Goal: Task Accomplishment & Management: Use online tool/utility

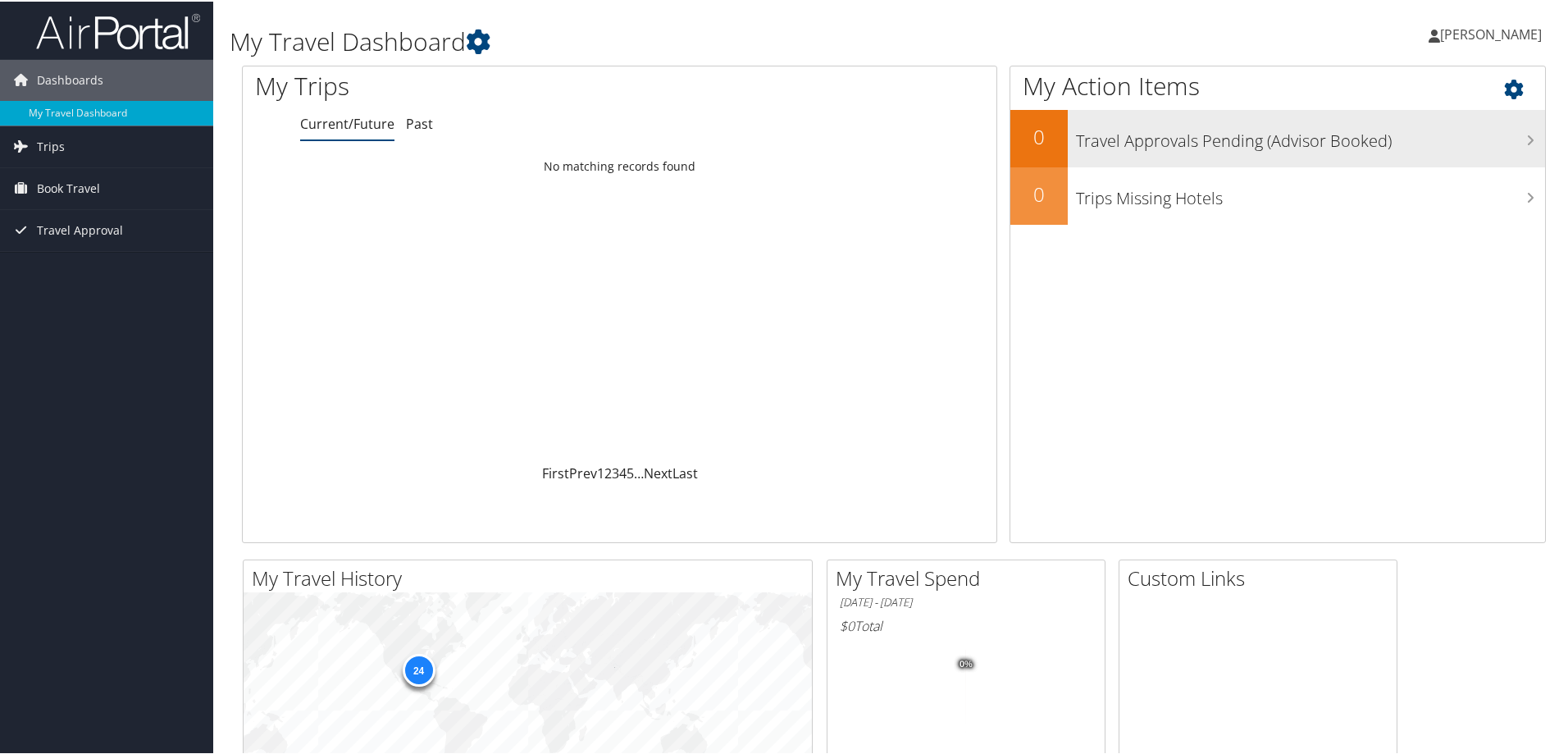
click at [1418, 146] on h3 "Travel Approvals Pending (Advisor Booked)" at bounding box center [1311, 136] width 469 height 31
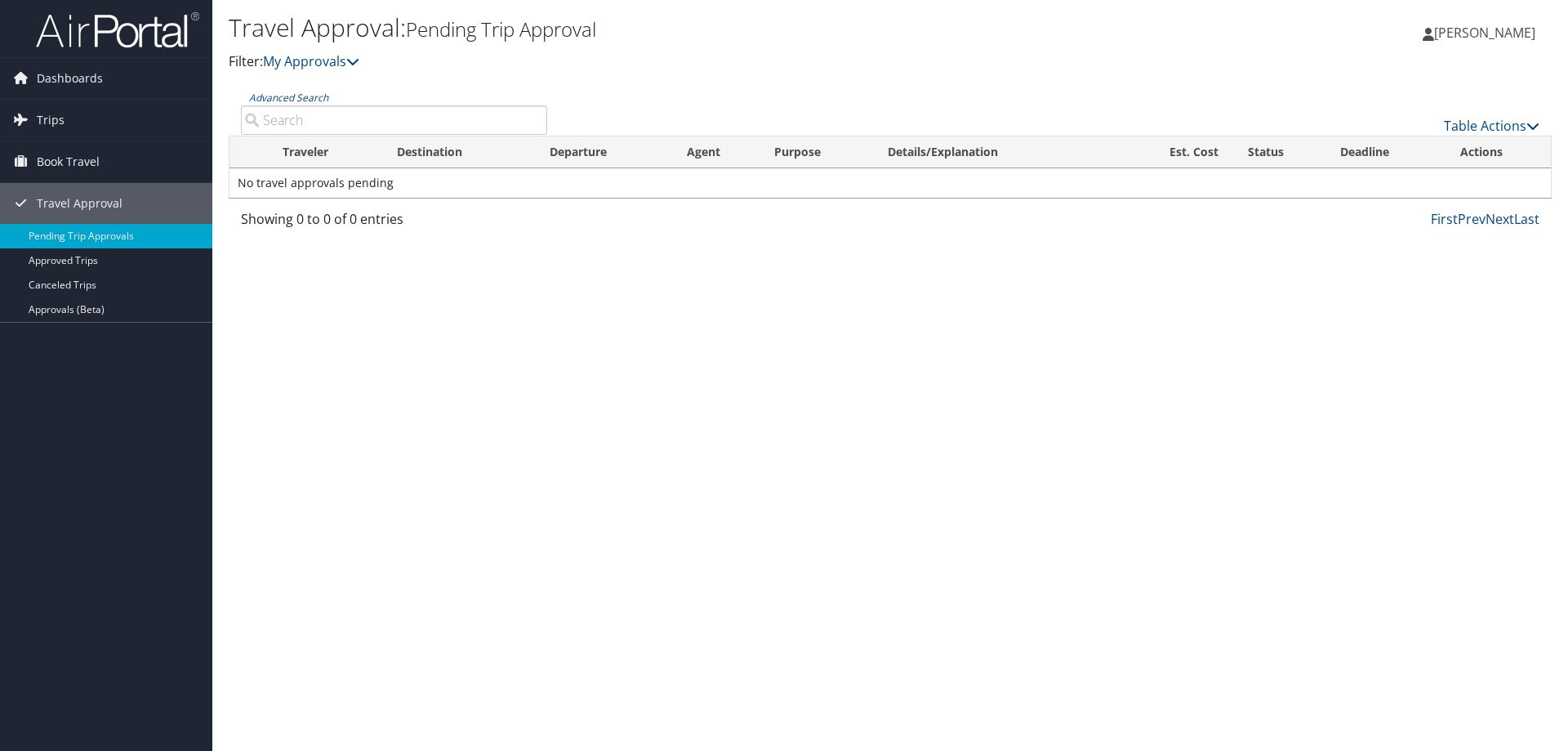
click at [1453, 29] on span "[PERSON_NAME]" at bounding box center [1485, 33] width 101 height 18
click at [69, 258] on link "Approved Trips" at bounding box center [106, 260] width 212 height 24
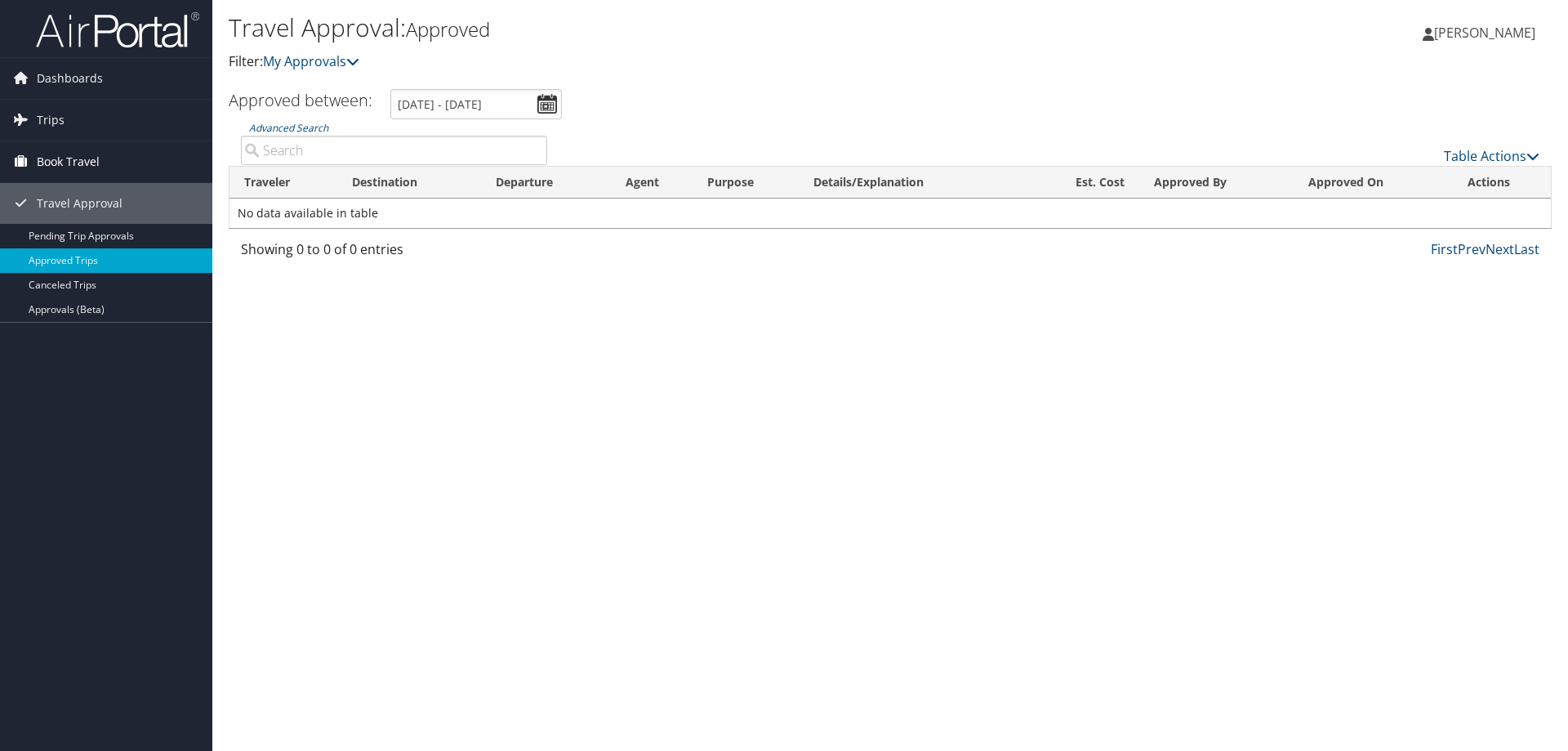
click at [71, 161] on span "Book Travel" at bounding box center [68, 161] width 62 height 41
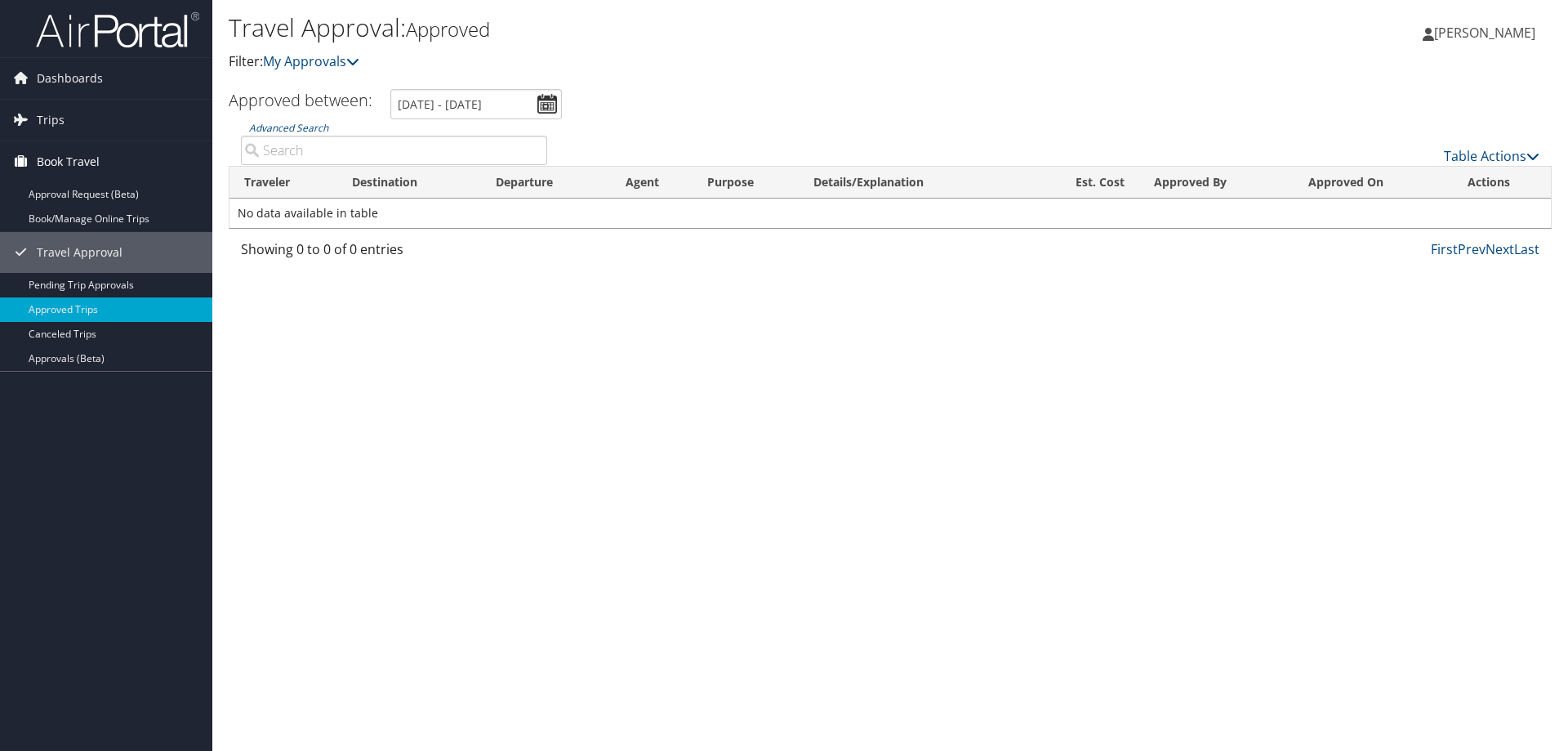
click at [70, 154] on span "Book Travel" at bounding box center [68, 161] width 62 height 41
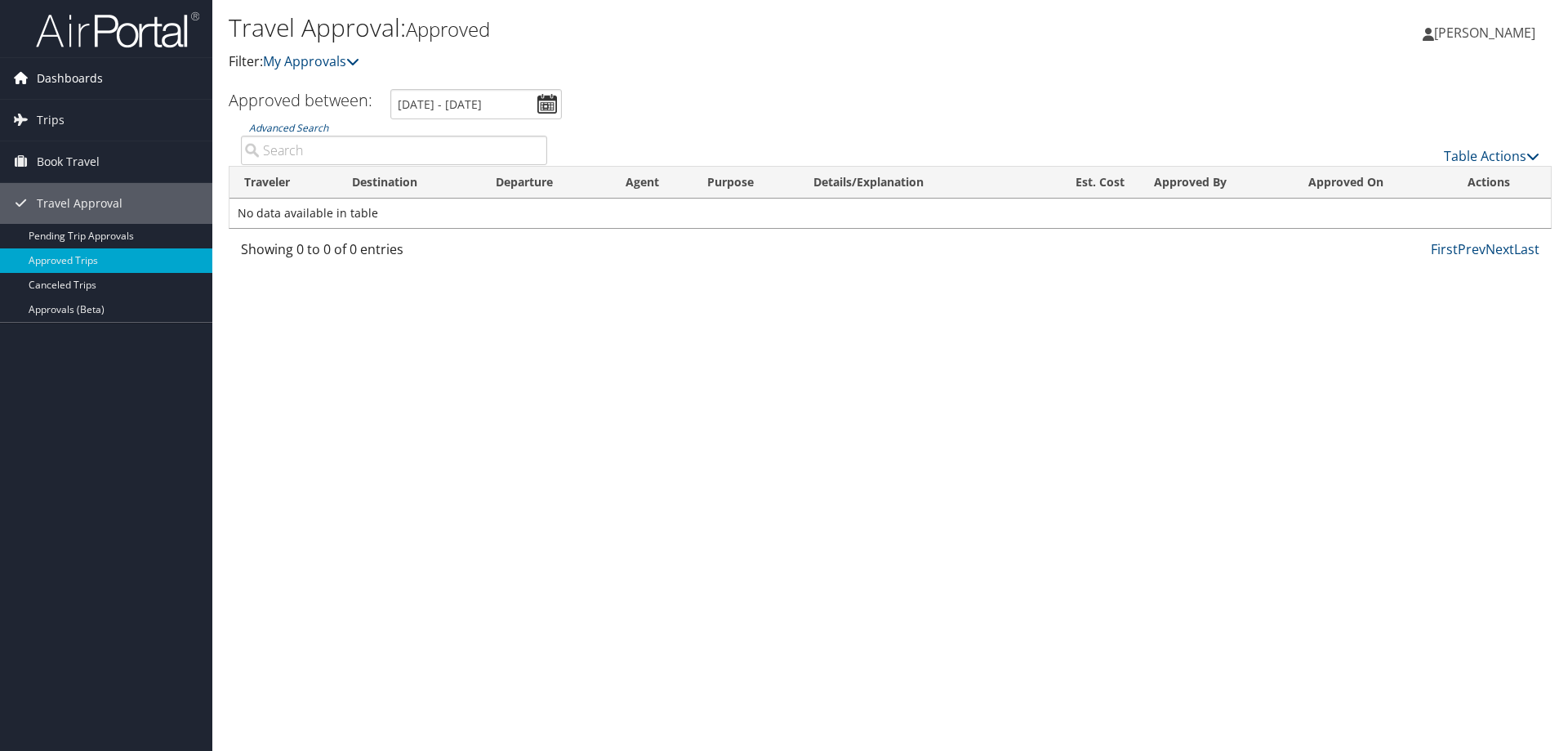
click at [70, 78] on span "Dashboards" at bounding box center [70, 78] width 66 height 41
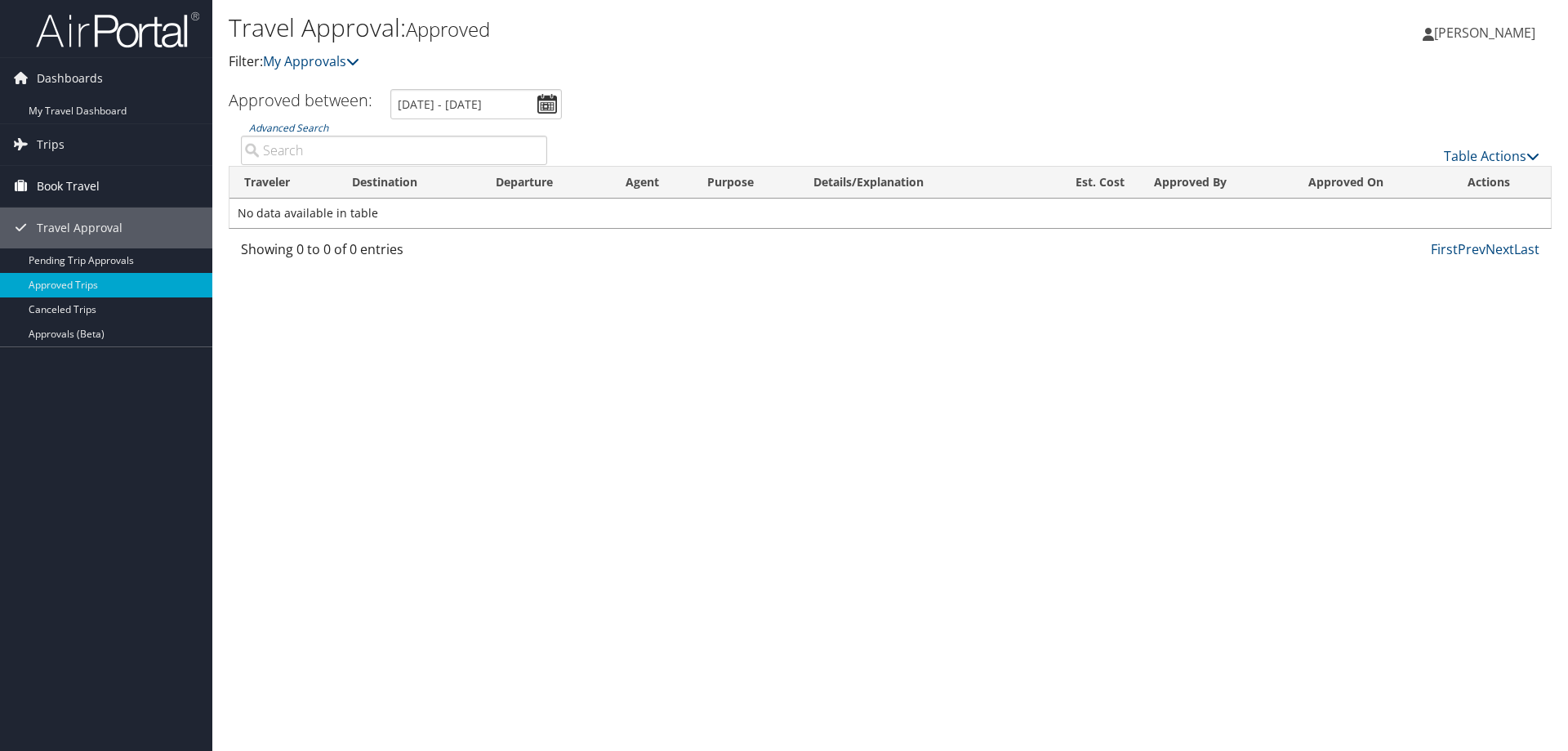
click at [62, 184] on span "Book Travel" at bounding box center [68, 186] width 62 height 41
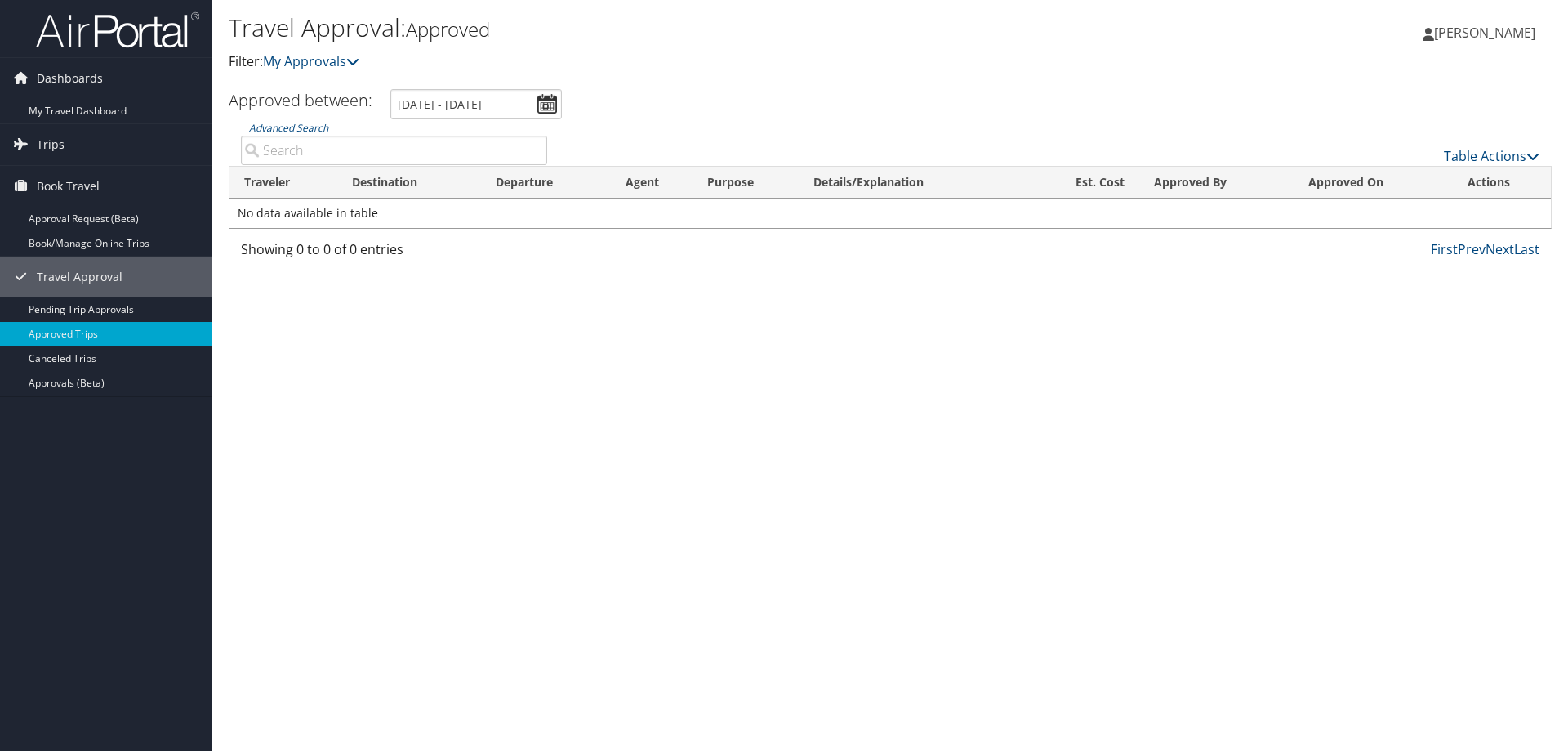
click at [1452, 27] on span "[PERSON_NAME]" at bounding box center [1485, 33] width 101 height 18
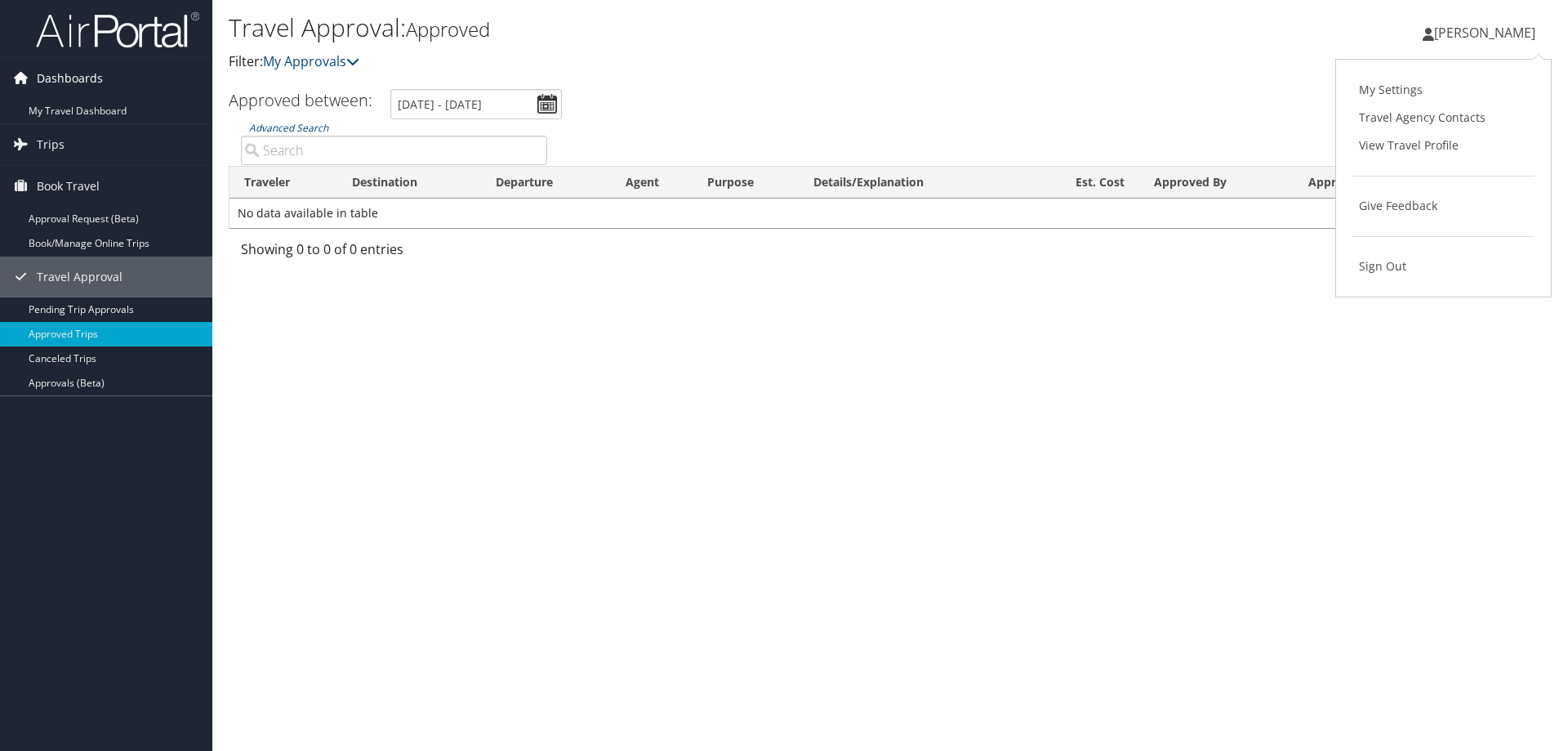
click at [64, 80] on span "Dashboards" at bounding box center [70, 78] width 66 height 41
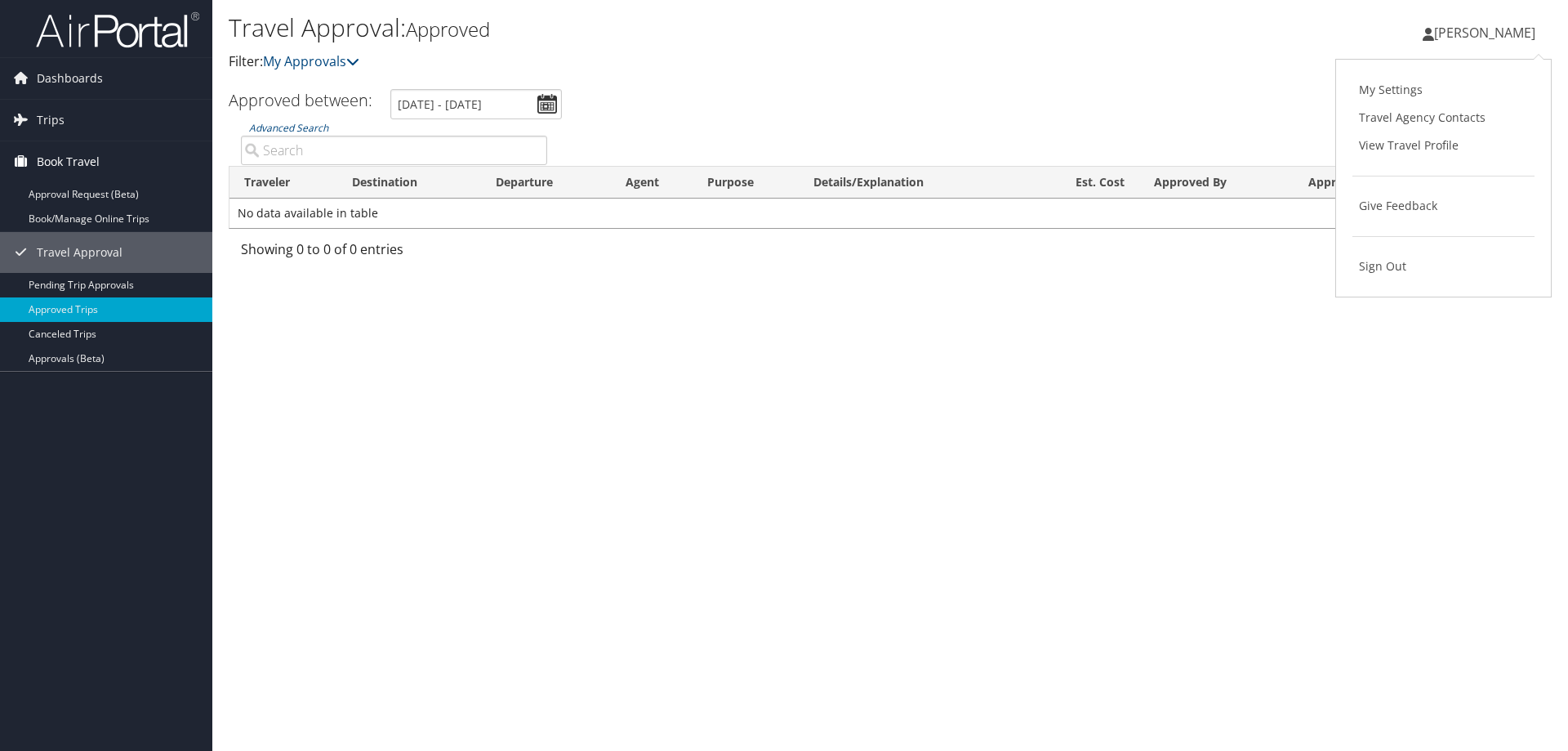
click at [53, 159] on span "Book Travel" at bounding box center [68, 161] width 62 height 41
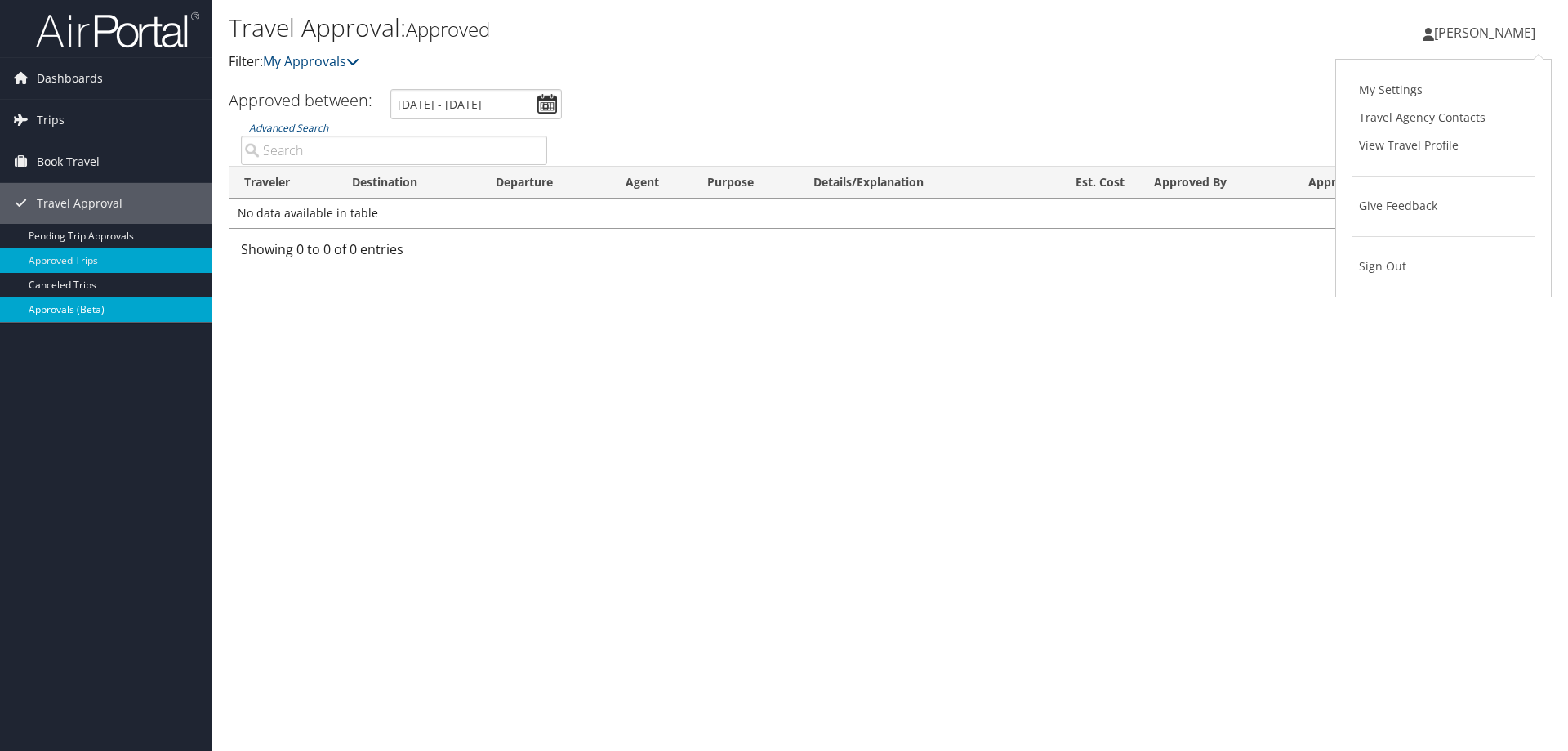
click at [54, 310] on link "Approvals (Beta)" at bounding box center [106, 309] width 212 height 24
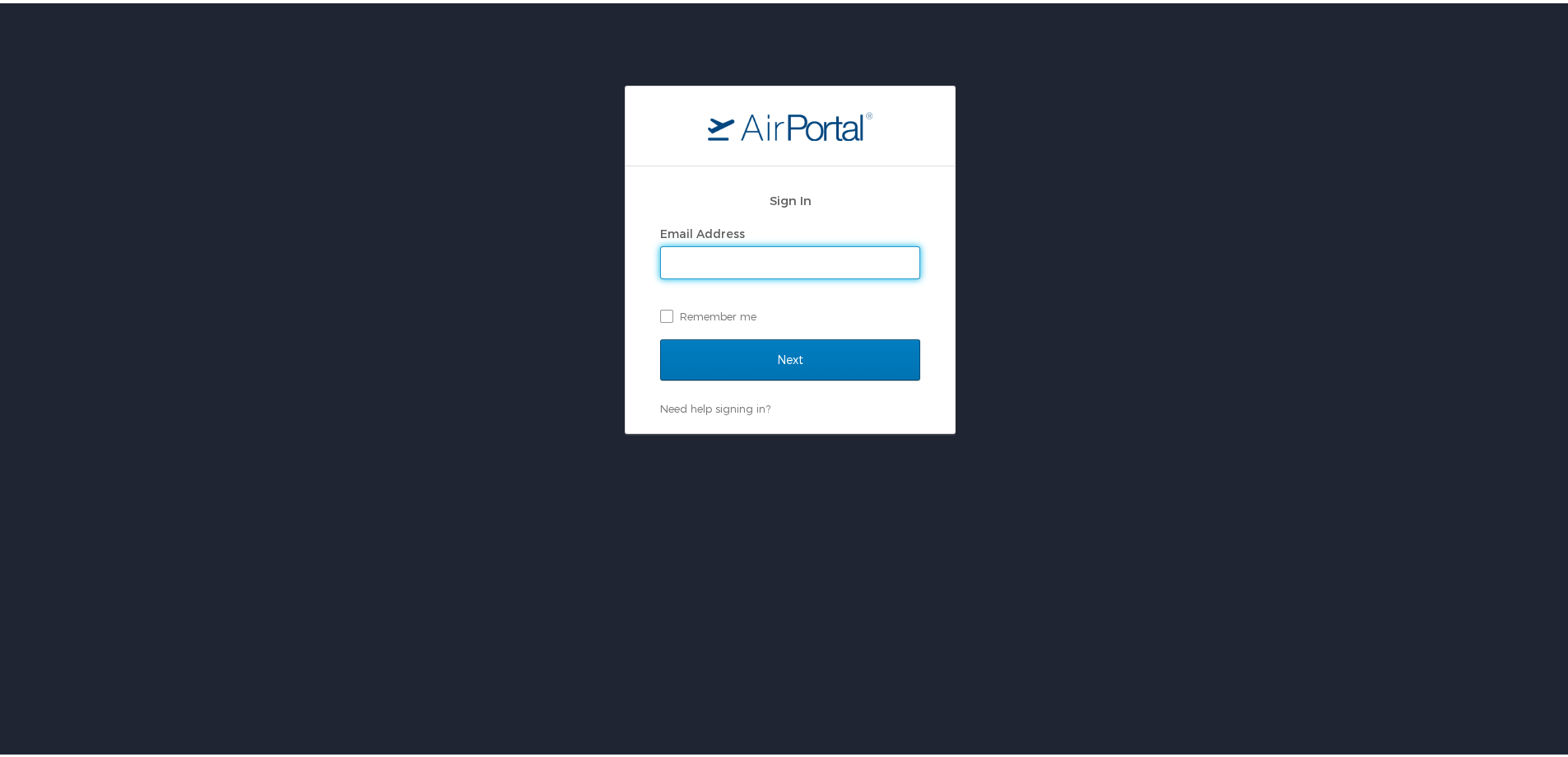
type input "antoinette.gardner@lsuhs.edu"
click at [662, 311] on label "Remember me" at bounding box center [789, 312] width 260 height 25
click at [662, 311] on input "Remember me" at bounding box center [665, 311] width 11 height 11
checkbox input "true"
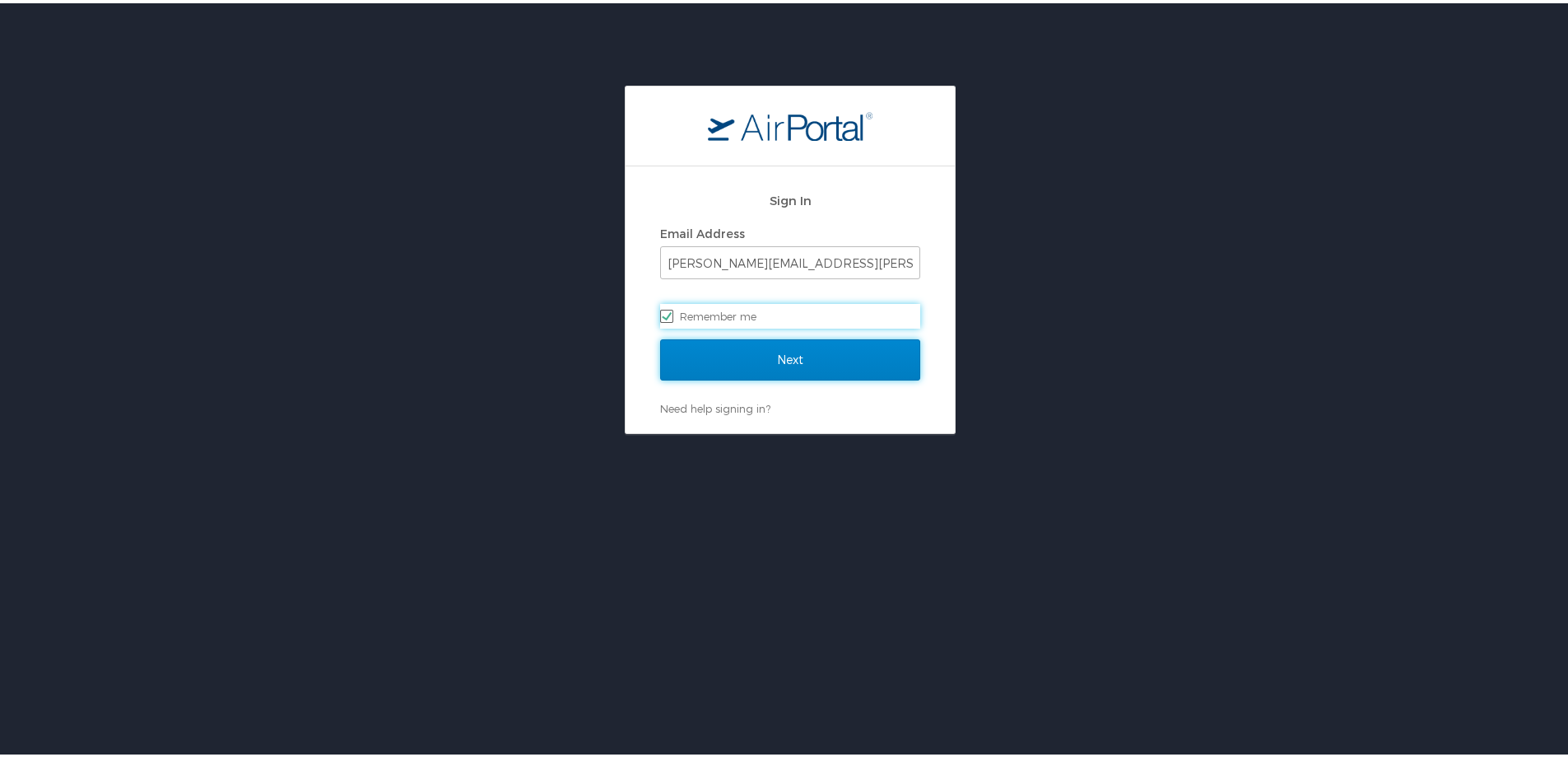
click at [758, 357] on input "Next" at bounding box center [789, 356] width 260 height 41
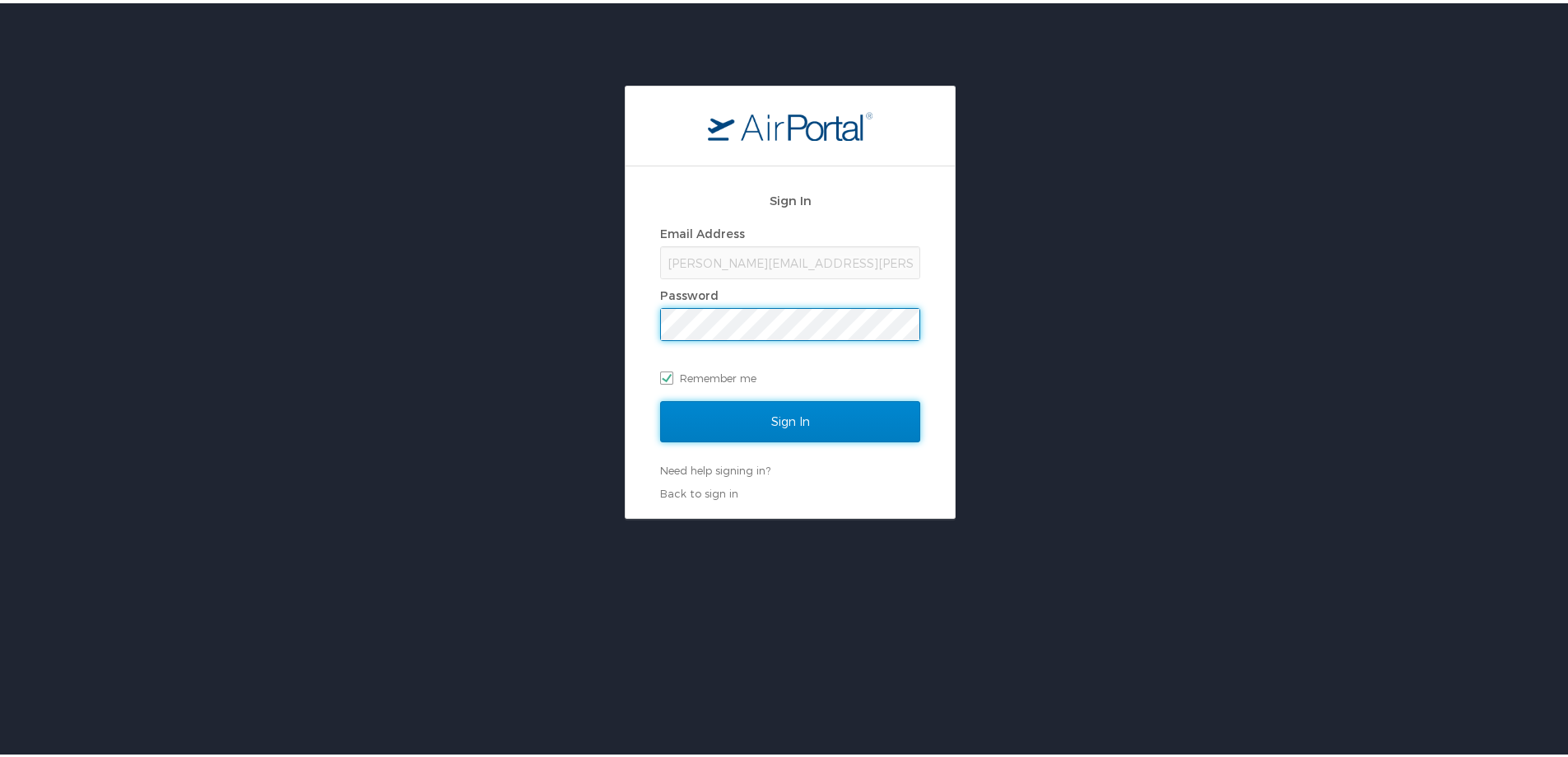
click at [741, 421] on input "Sign In" at bounding box center [789, 418] width 260 height 41
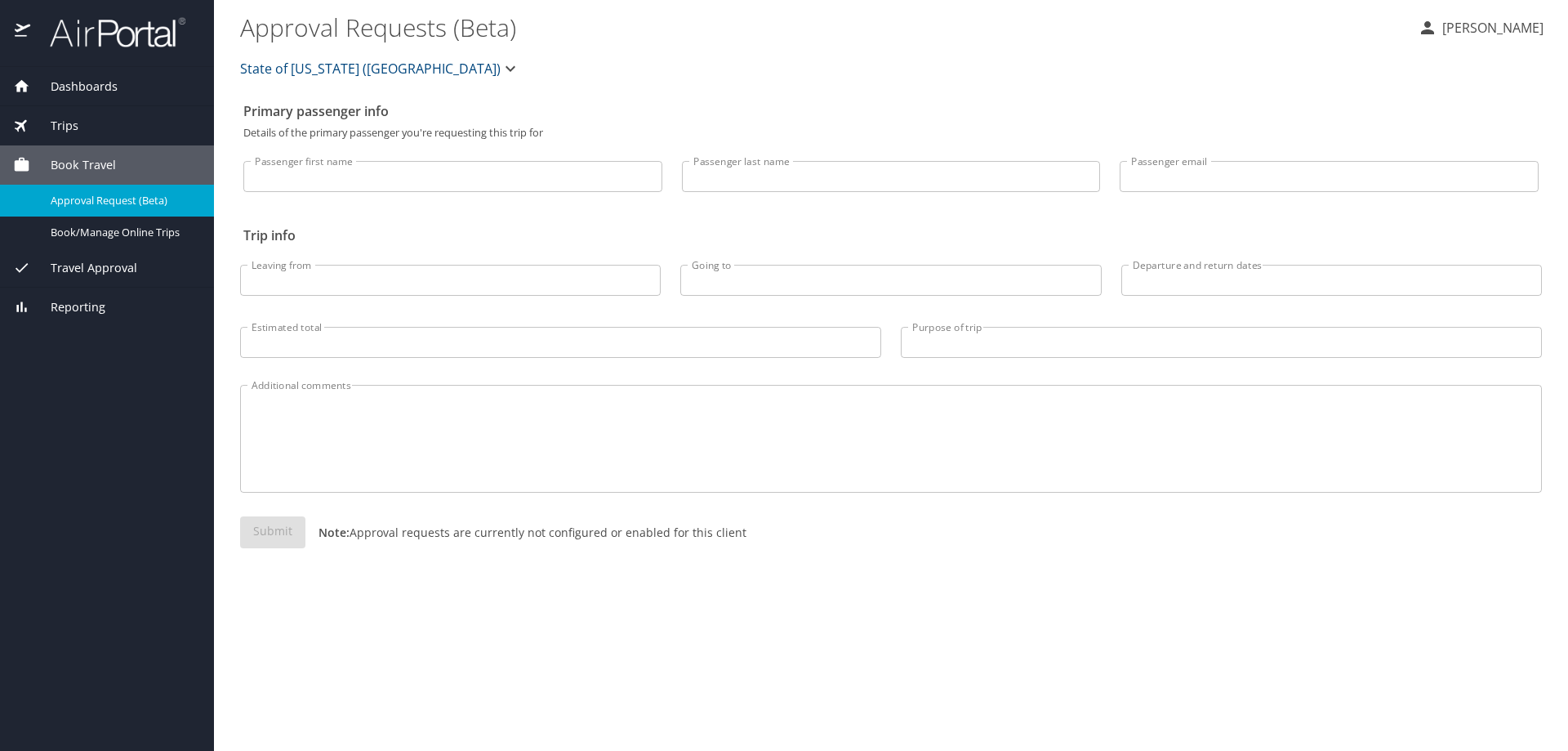
click at [74, 84] on span "Dashboards" at bounding box center [73, 87] width 87 height 18
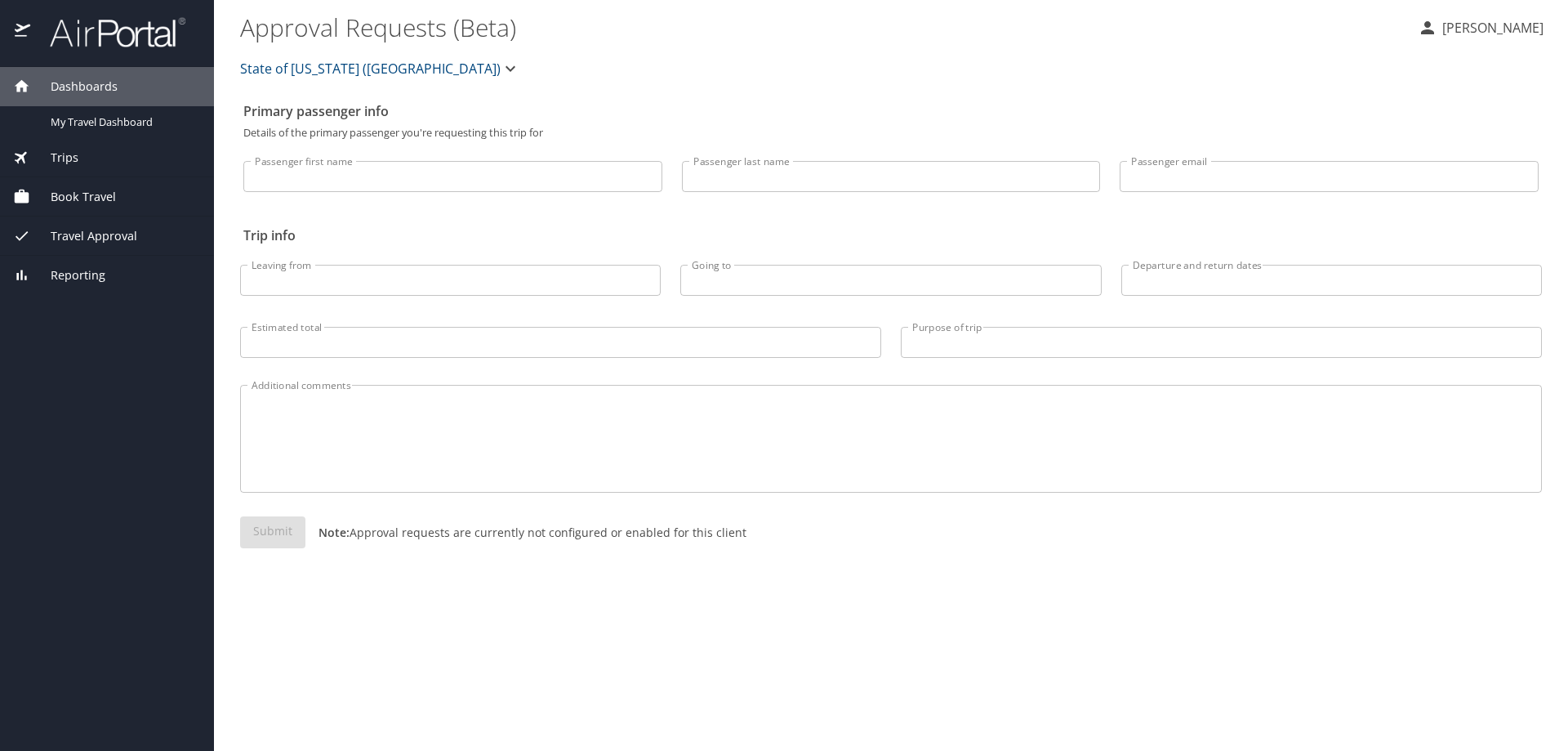
click at [74, 84] on span "Dashboards" at bounding box center [73, 87] width 87 height 18
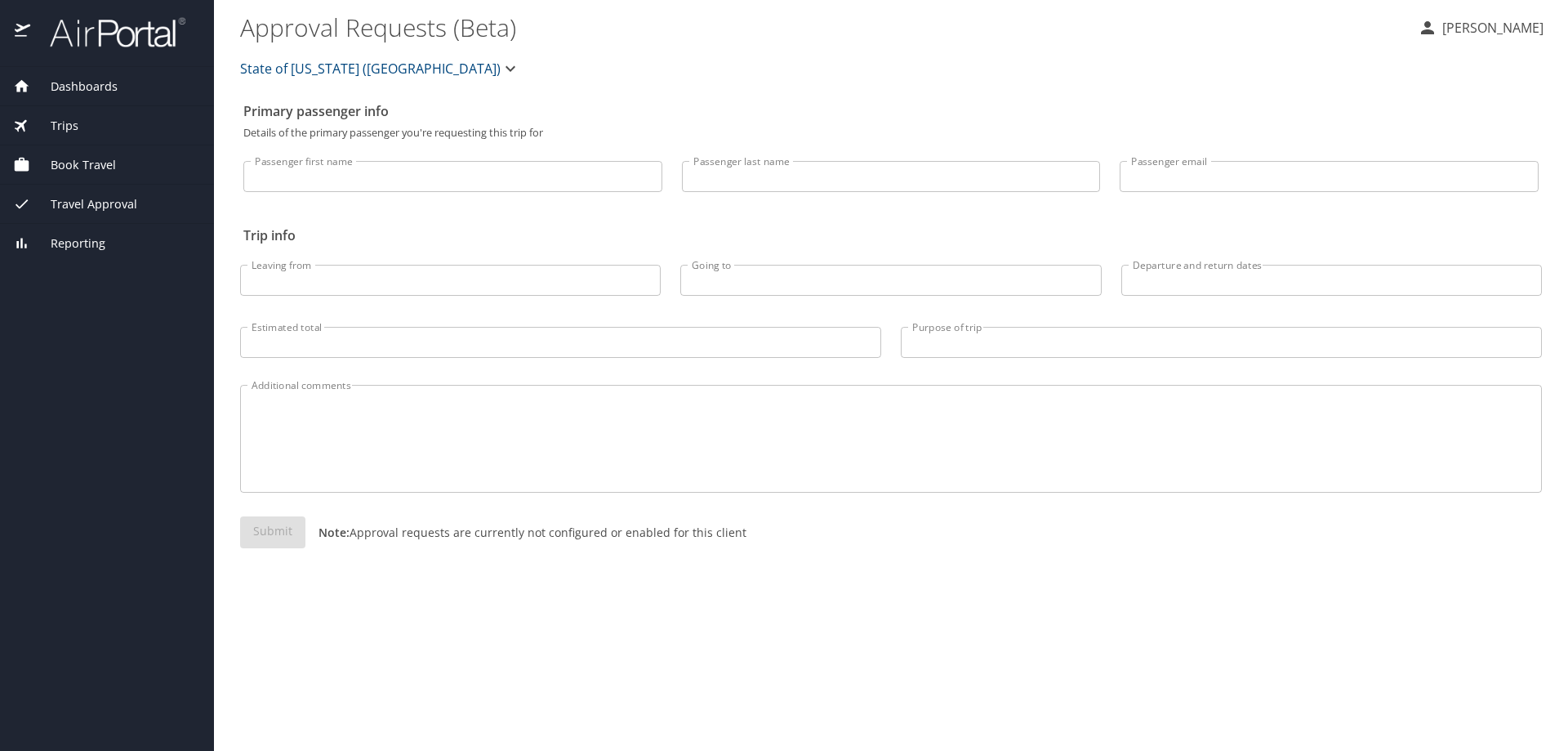
click at [99, 91] on span "Dashboards" at bounding box center [73, 87] width 87 height 18
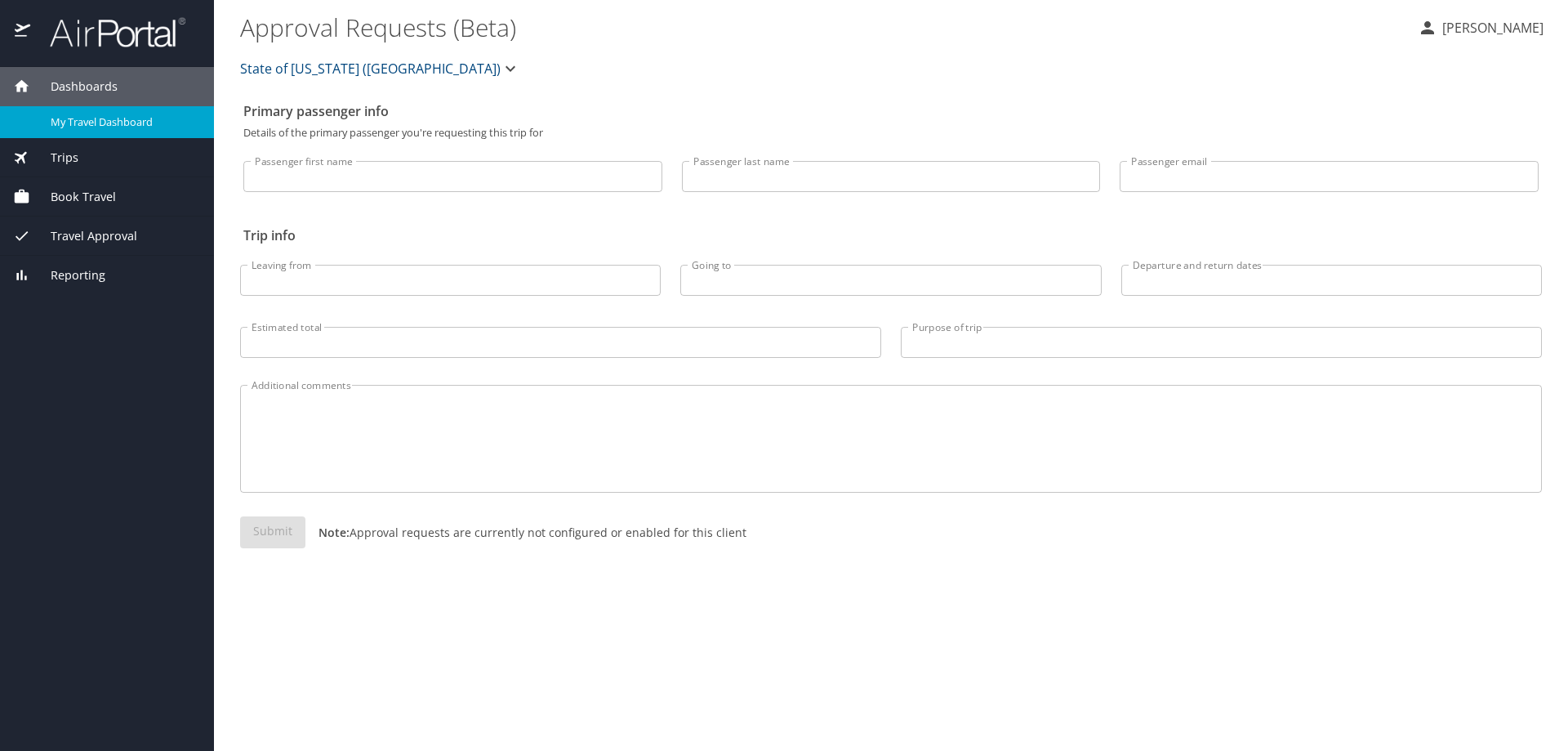
click at [93, 121] on span "My Travel Dashboard" at bounding box center [122, 121] width 144 height 15
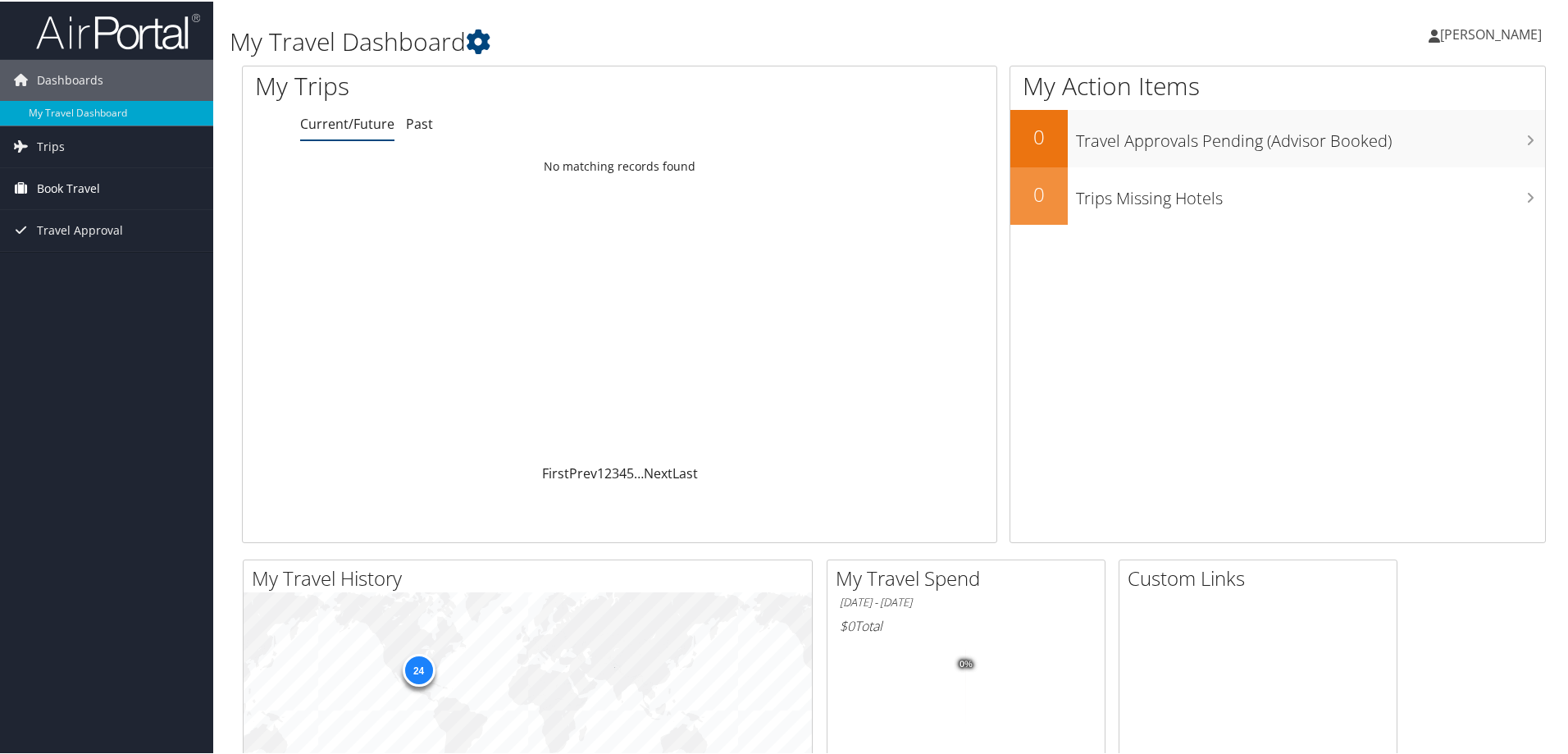
click at [65, 188] on span "Book Travel" at bounding box center [68, 186] width 63 height 41
click at [84, 245] on link "Book/Manage Online Trips" at bounding box center [106, 244] width 213 height 25
